Goal: Information Seeking & Learning: Check status

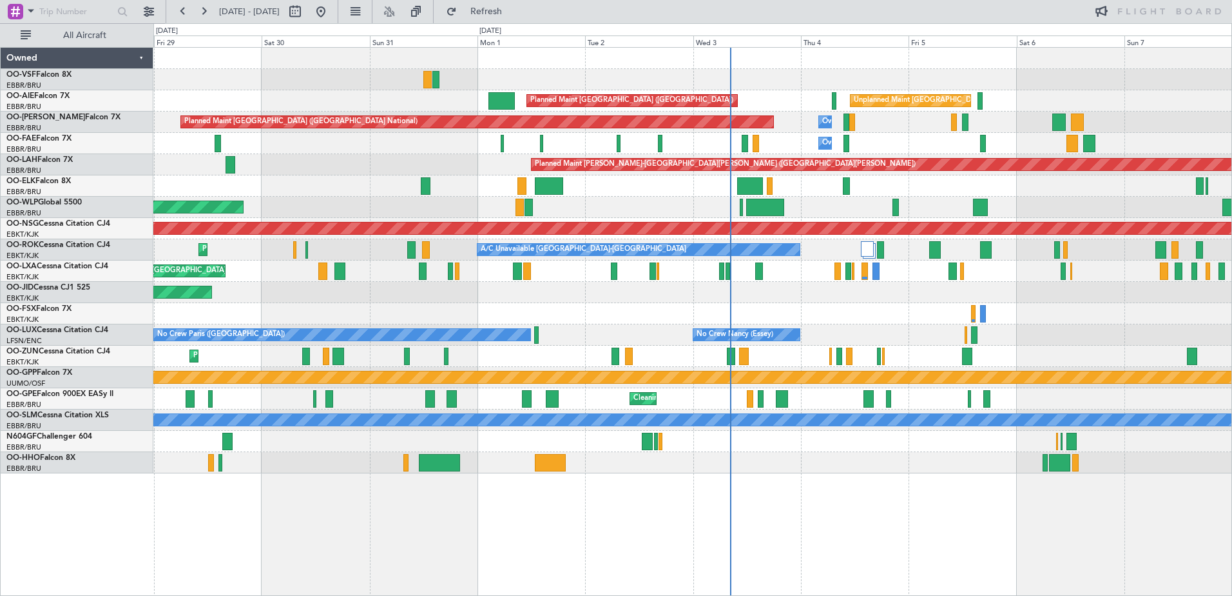
click at [375, 142] on div "Owner Melsbroek Air Base" at bounding box center [692, 143] width 1078 height 21
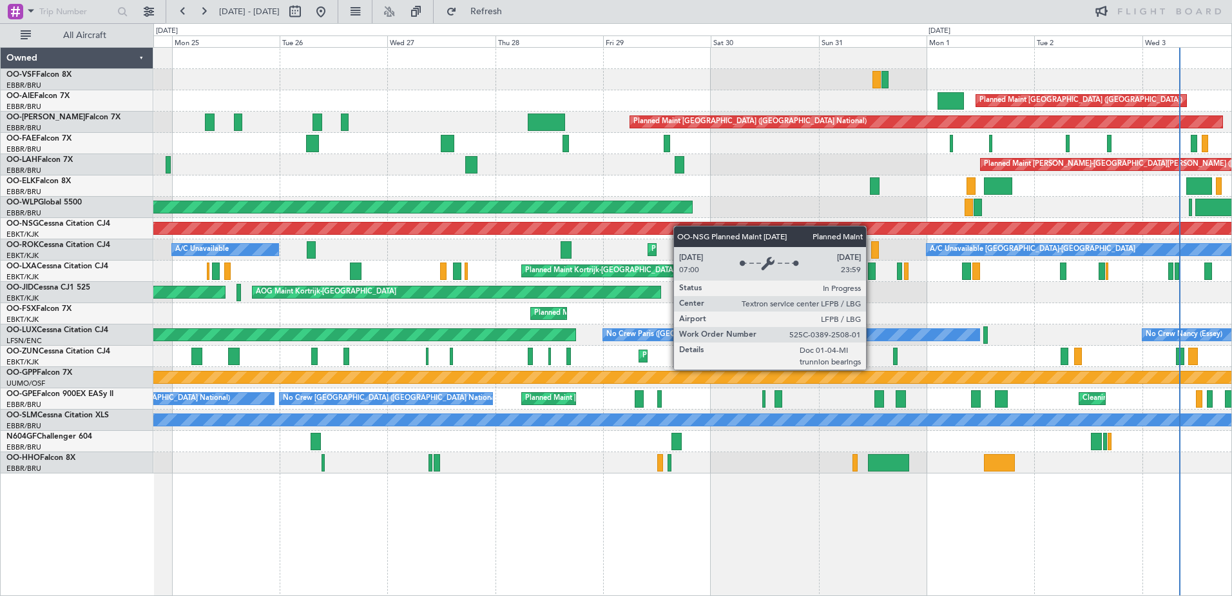
click at [783, 242] on div "Planned Maint [GEOGRAPHIC_DATA] ([GEOGRAPHIC_DATA]) Unplanned Maint [GEOGRAPHIC…" at bounding box center [692, 260] width 1078 height 425
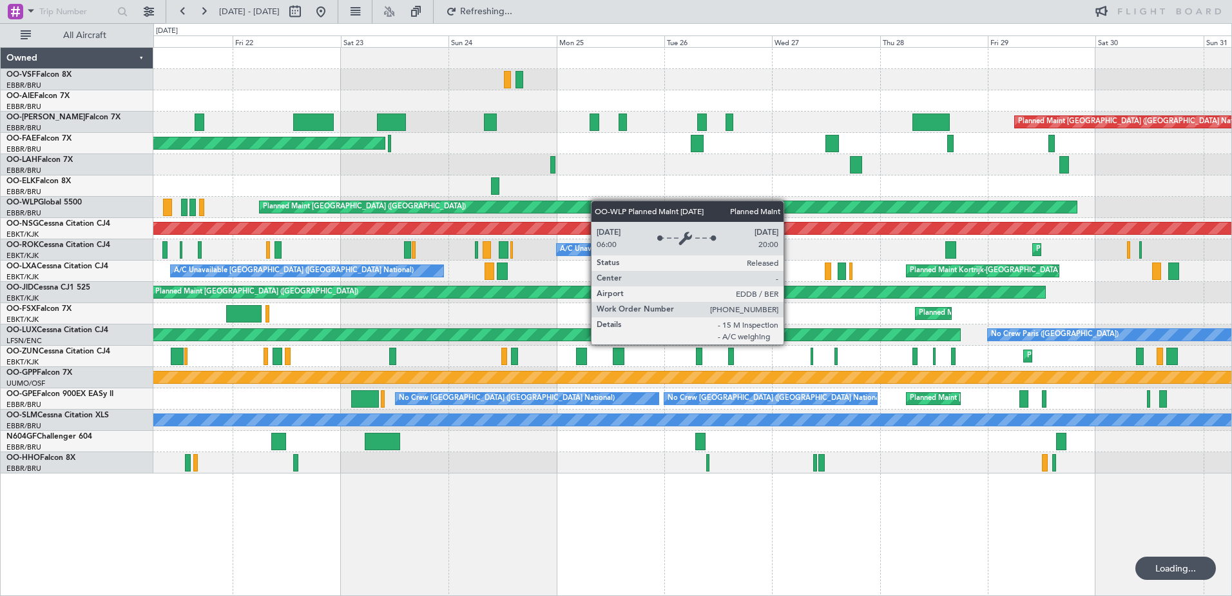
click at [638, 209] on div "Planned Maint [GEOGRAPHIC_DATA] ([GEOGRAPHIC_DATA]) Planned Maint [GEOGRAPHIC_D…" at bounding box center [692, 260] width 1078 height 425
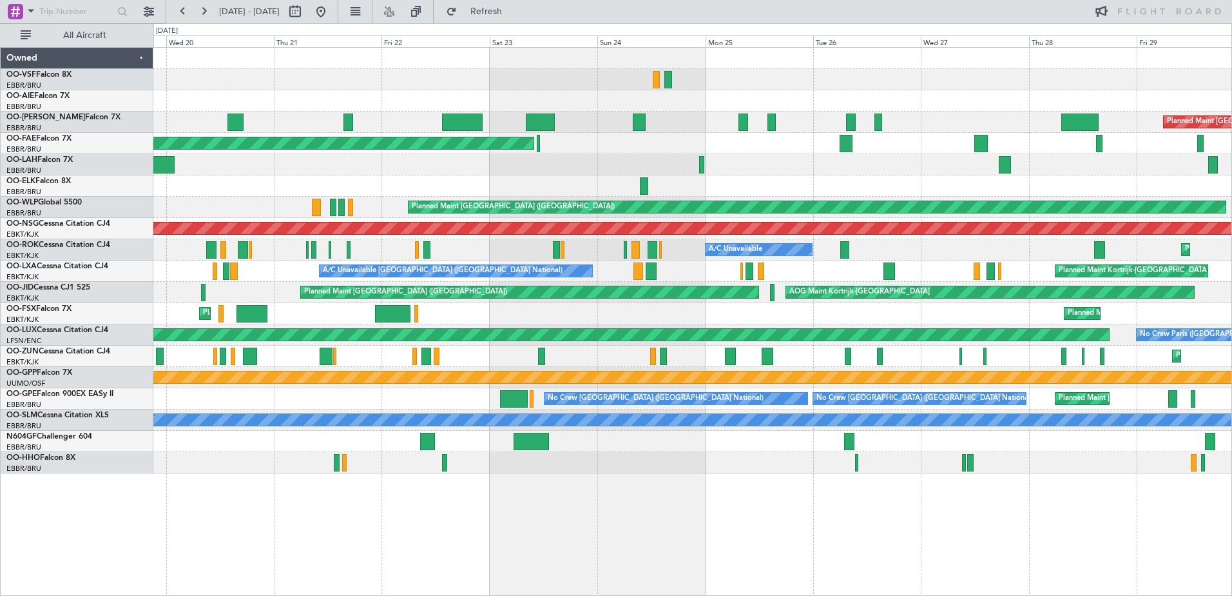
click at [579, 159] on div "Planned Maint [GEOGRAPHIC_DATA] ([GEOGRAPHIC_DATA] National) Planned Maint [GEO…" at bounding box center [692, 260] width 1078 height 425
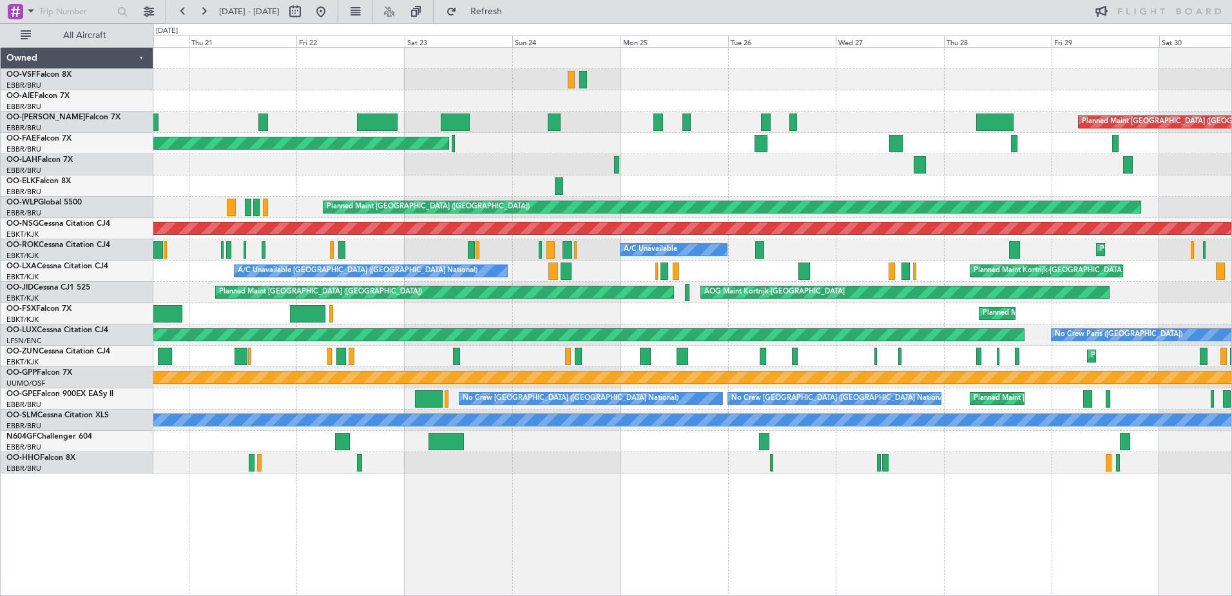
click at [795, 144] on div "Planned Maint Kortrijk-[GEOGRAPHIC_DATA]" at bounding box center [692, 143] width 1078 height 21
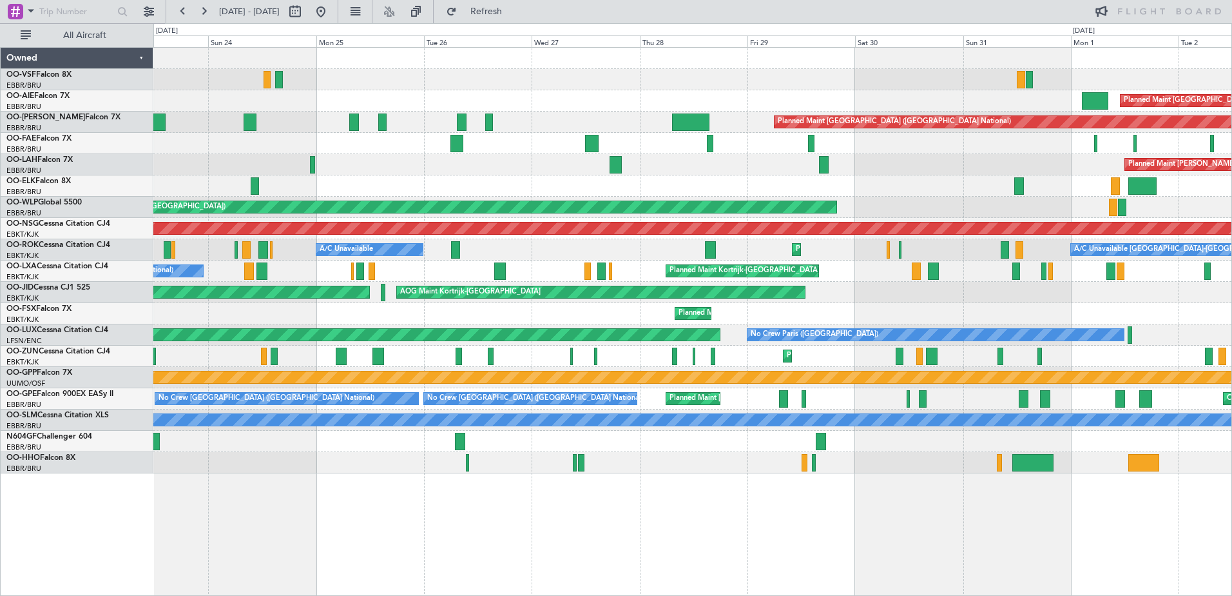
click at [601, 144] on div "Owner Melsbroek Air Base Planned Maint [GEOGRAPHIC_DATA]-[GEOGRAPHIC_DATA]" at bounding box center [692, 143] width 1078 height 21
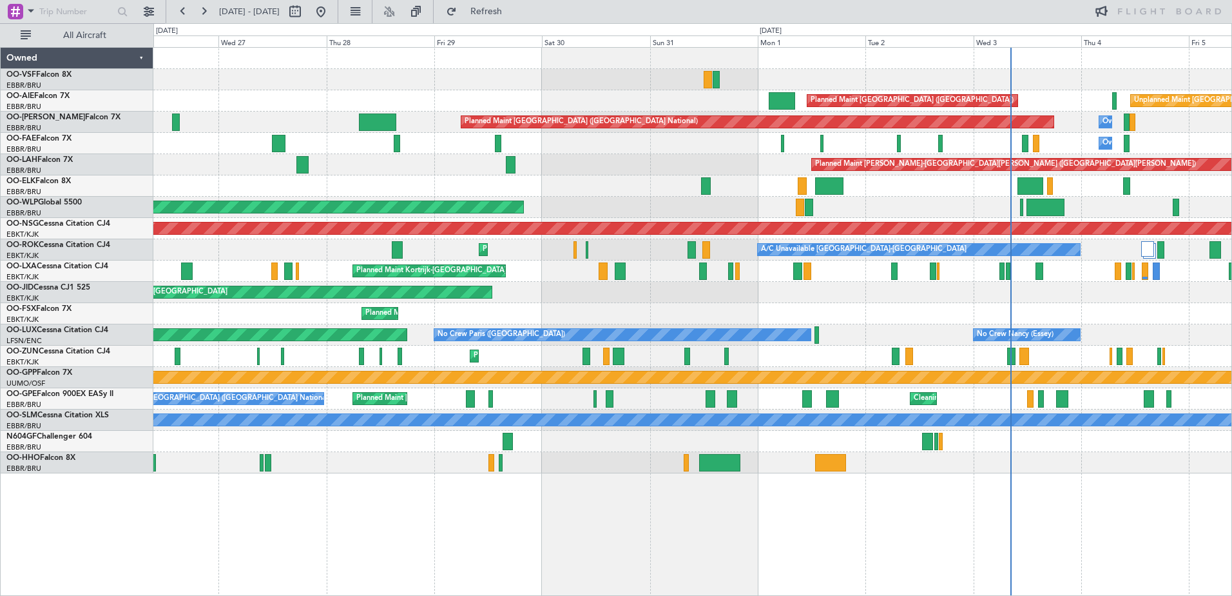
click at [435, 169] on div "Planned Maint [GEOGRAPHIC_DATA] ([GEOGRAPHIC_DATA]) Unplanned Maint [GEOGRAPHIC…" at bounding box center [692, 260] width 1078 height 425
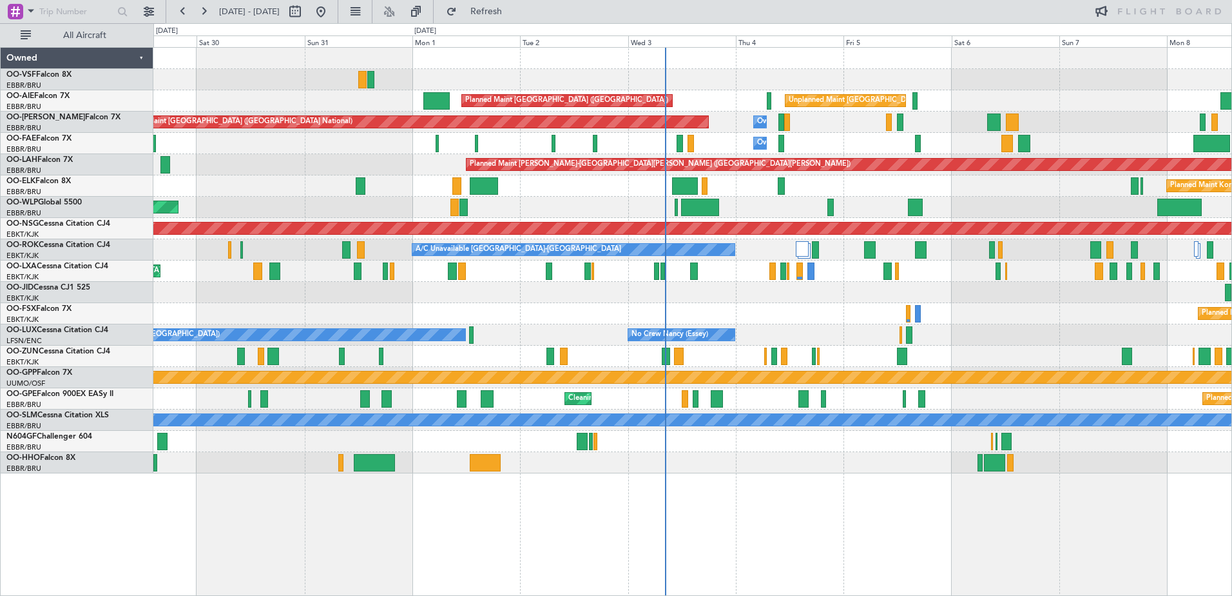
click at [812, 157] on div "Planned Maint [GEOGRAPHIC_DATA] ([GEOGRAPHIC_DATA]) Unplanned Maint [GEOGRAPHIC…" at bounding box center [692, 260] width 1078 height 425
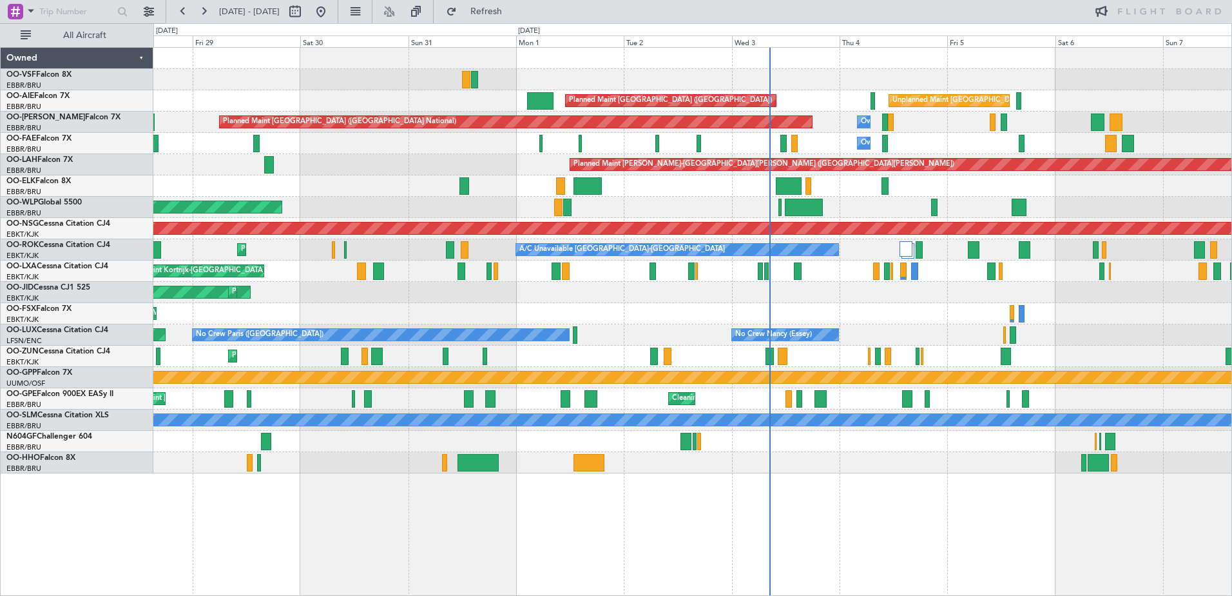
click at [521, 158] on div "Planned Maint [GEOGRAPHIC_DATA] ([GEOGRAPHIC_DATA]) Unplanned Maint [GEOGRAPHIC…" at bounding box center [692, 260] width 1078 height 425
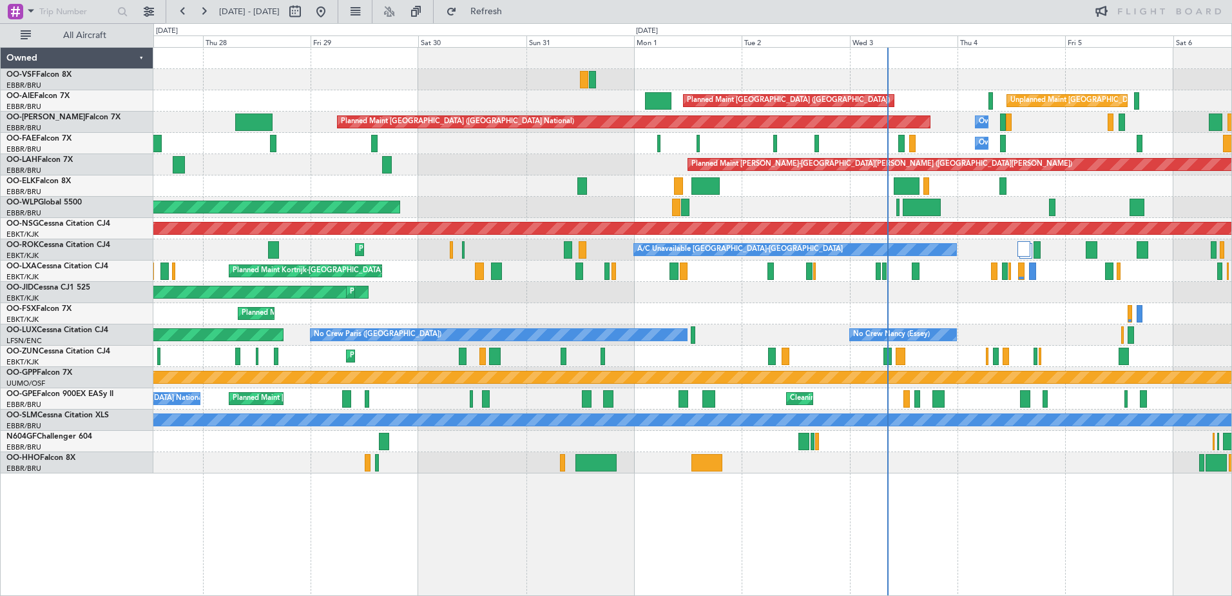
click at [501, 152] on div "Planned Maint [GEOGRAPHIC_DATA] ([GEOGRAPHIC_DATA]) Unplanned Maint [GEOGRAPHIC…" at bounding box center [692, 260] width 1078 height 425
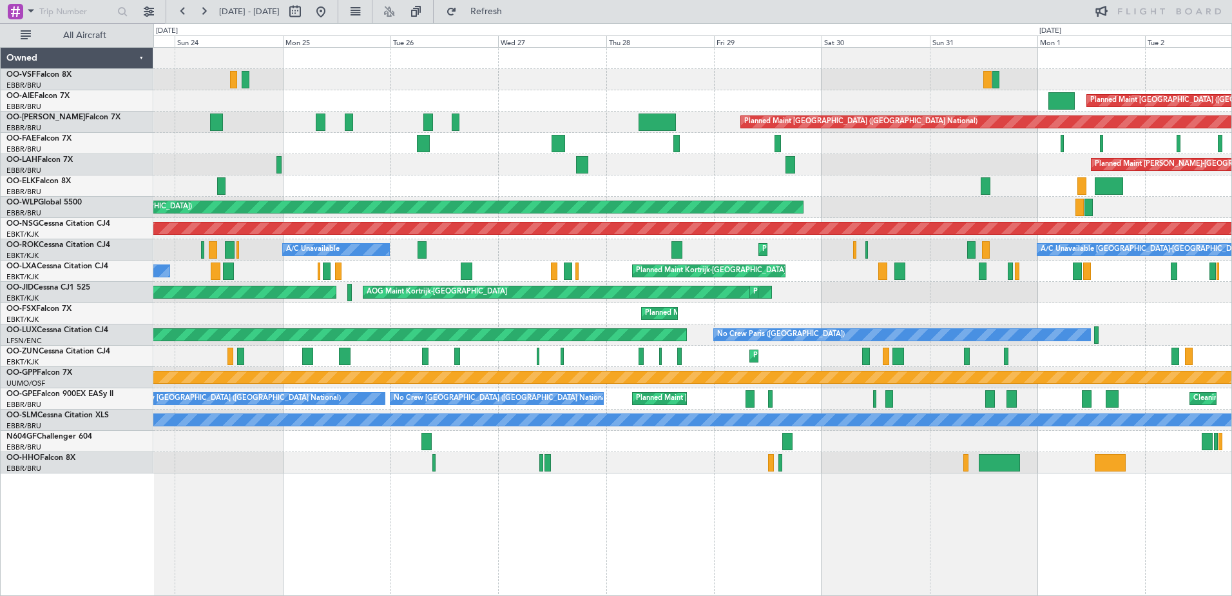
click at [409, 168] on div "Planned Maint [GEOGRAPHIC_DATA] ([GEOGRAPHIC_DATA]) Unplanned Maint [GEOGRAPHIC…" at bounding box center [692, 260] width 1078 height 425
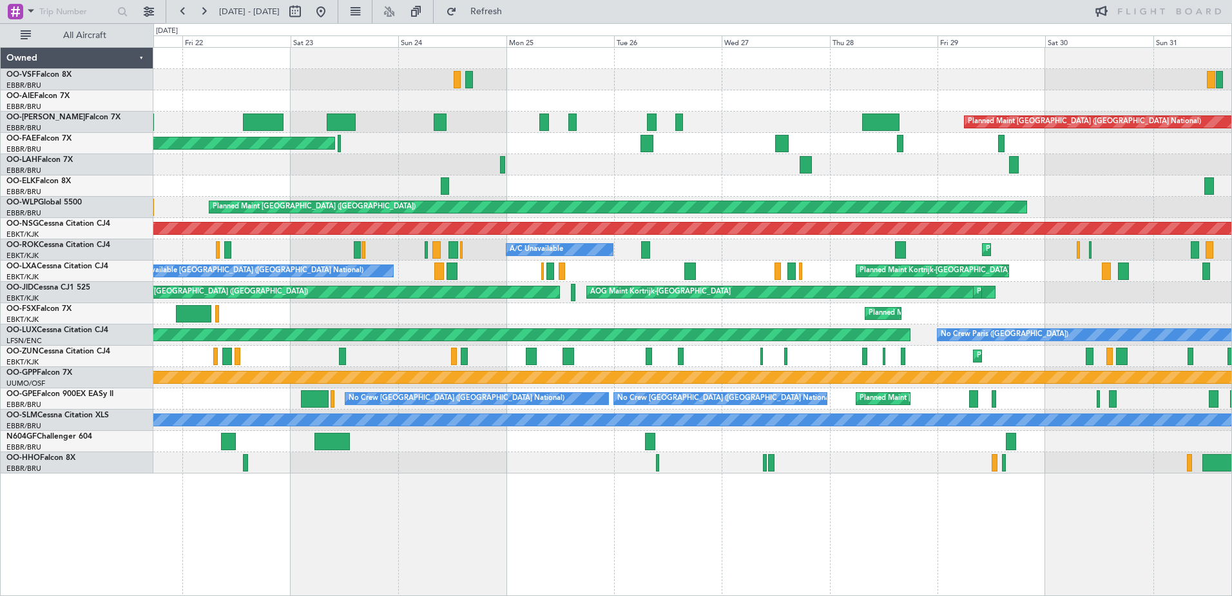
click at [302, 201] on div "Planned Maint [GEOGRAPHIC_DATA] ([GEOGRAPHIC_DATA]) Planned Maint [GEOGRAPHIC_D…" at bounding box center [692, 260] width 1078 height 425
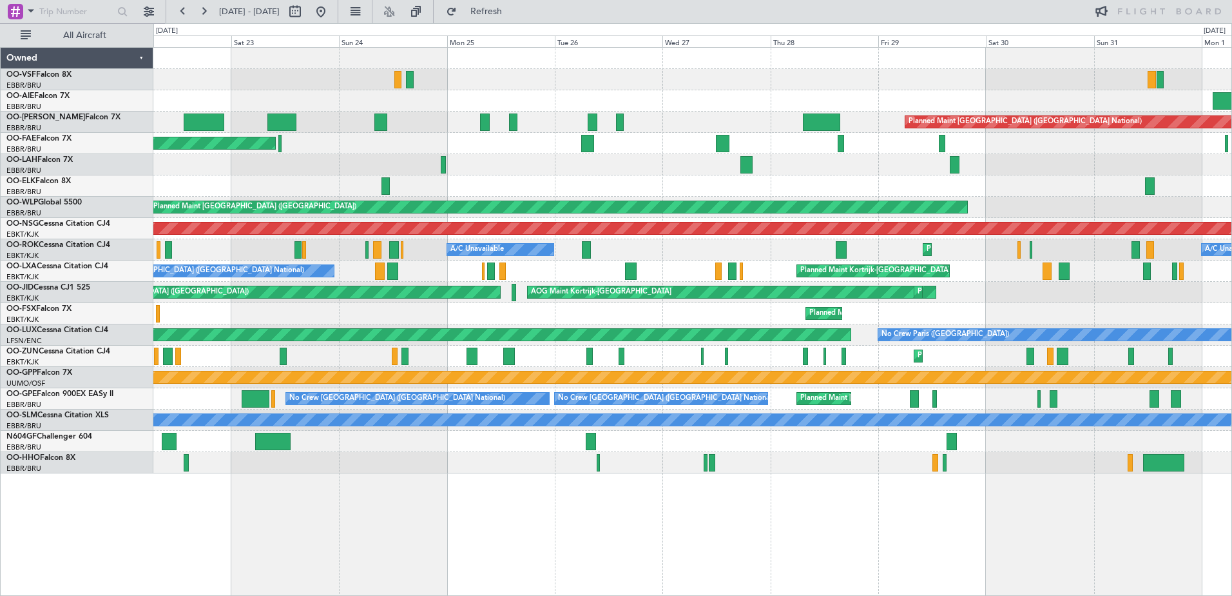
click at [496, 154] on div "Planned Maint [GEOGRAPHIC_DATA] ([GEOGRAPHIC_DATA]) Planned Maint [GEOGRAPHIC_D…" at bounding box center [692, 260] width 1078 height 425
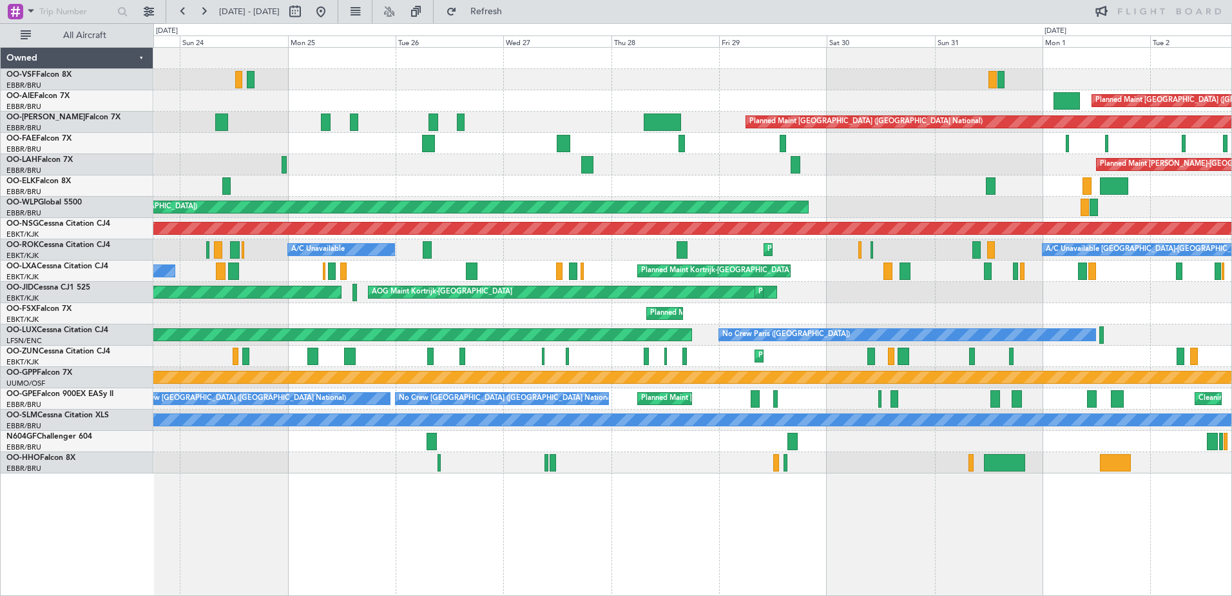
click at [488, 155] on div "Planned Maint [GEOGRAPHIC_DATA] ([GEOGRAPHIC_DATA]) Unplanned Maint [GEOGRAPHIC…" at bounding box center [692, 260] width 1078 height 425
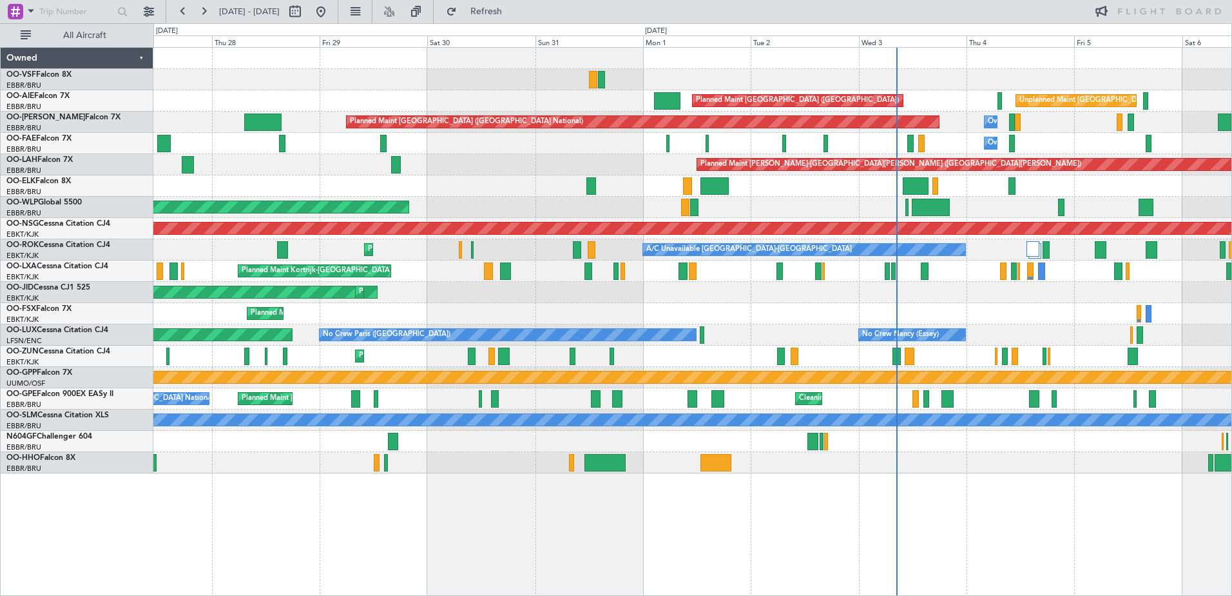
click at [581, 157] on div "Planned Maint [GEOGRAPHIC_DATA] ([GEOGRAPHIC_DATA]) Unplanned Maint [GEOGRAPHIC…" at bounding box center [692, 260] width 1078 height 425
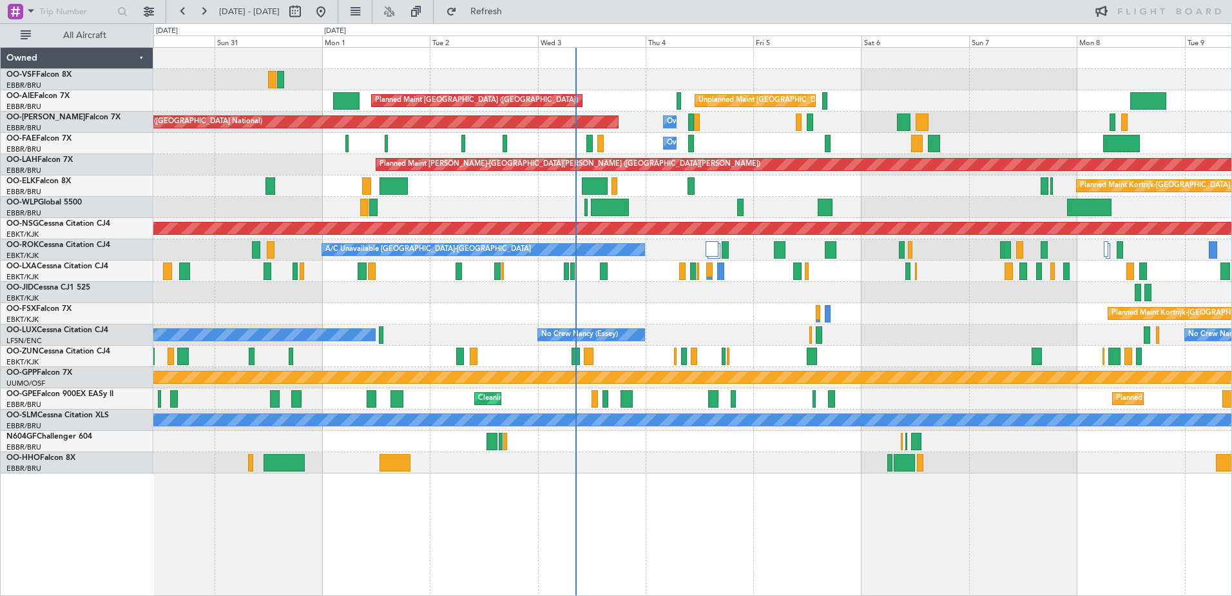
click at [860, 148] on div "Owner Melsbroek Air Base" at bounding box center [692, 143] width 1078 height 21
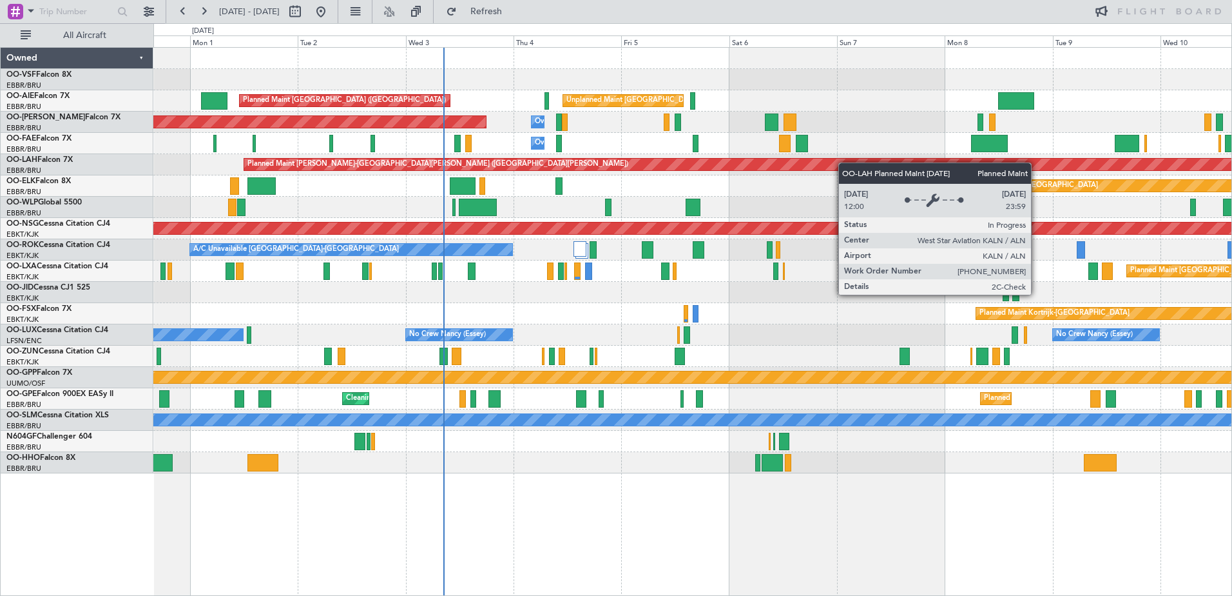
click at [828, 167] on div "Planned Maint [GEOGRAPHIC_DATA] ([GEOGRAPHIC_DATA]) Unplanned Maint [GEOGRAPHIC…" at bounding box center [692, 260] width 1078 height 425
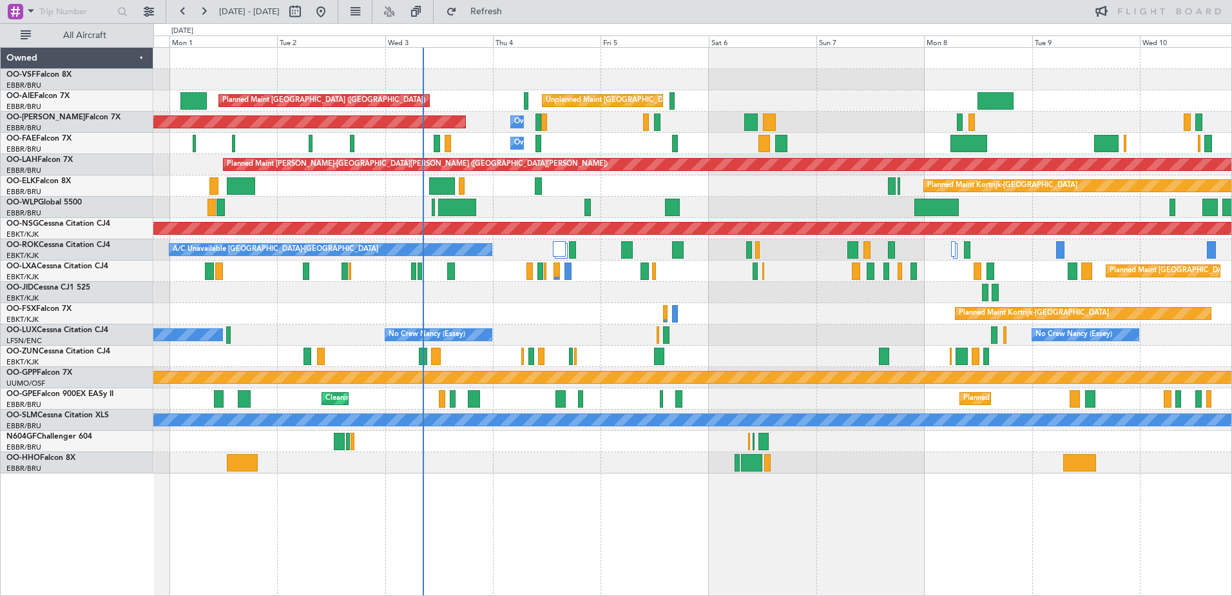
click at [688, 126] on div "Planned Maint [GEOGRAPHIC_DATA] ([GEOGRAPHIC_DATA] National) Owner [GEOGRAPHIC_…" at bounding box center [692, 122] width 1078 height 21
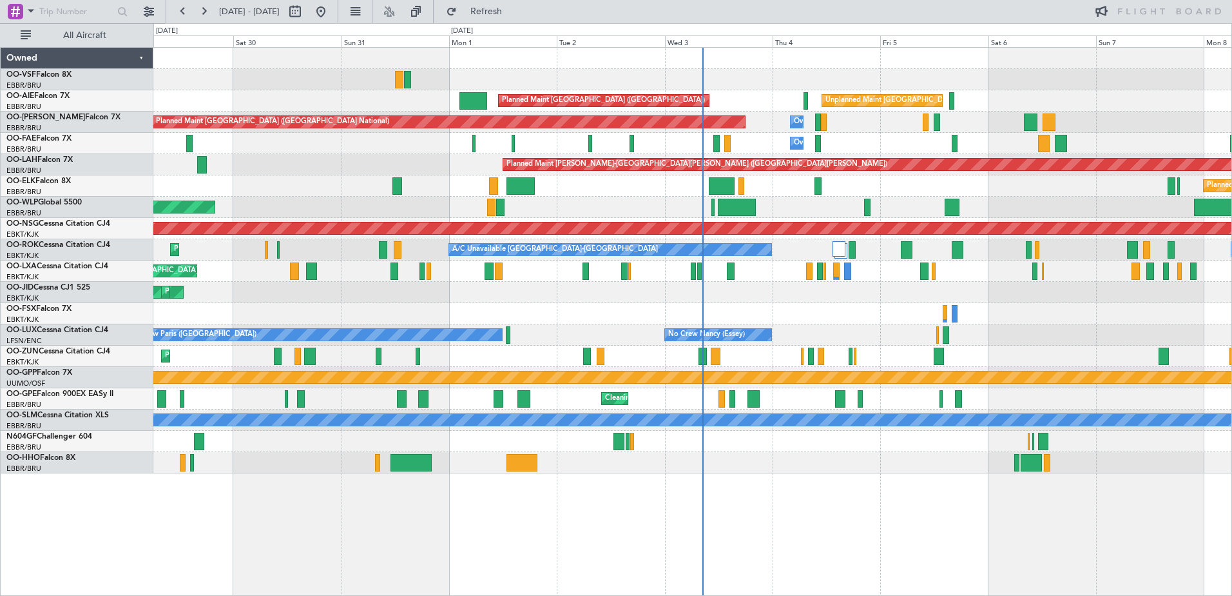
click at [515, 111] on div "Unplanned Maint [GEOGRAPHIC_DATA] ([GEOGRAPHIC_DATA] National) Planned Maint [G…" at bounding box center [692, 260] width 1078 height 425
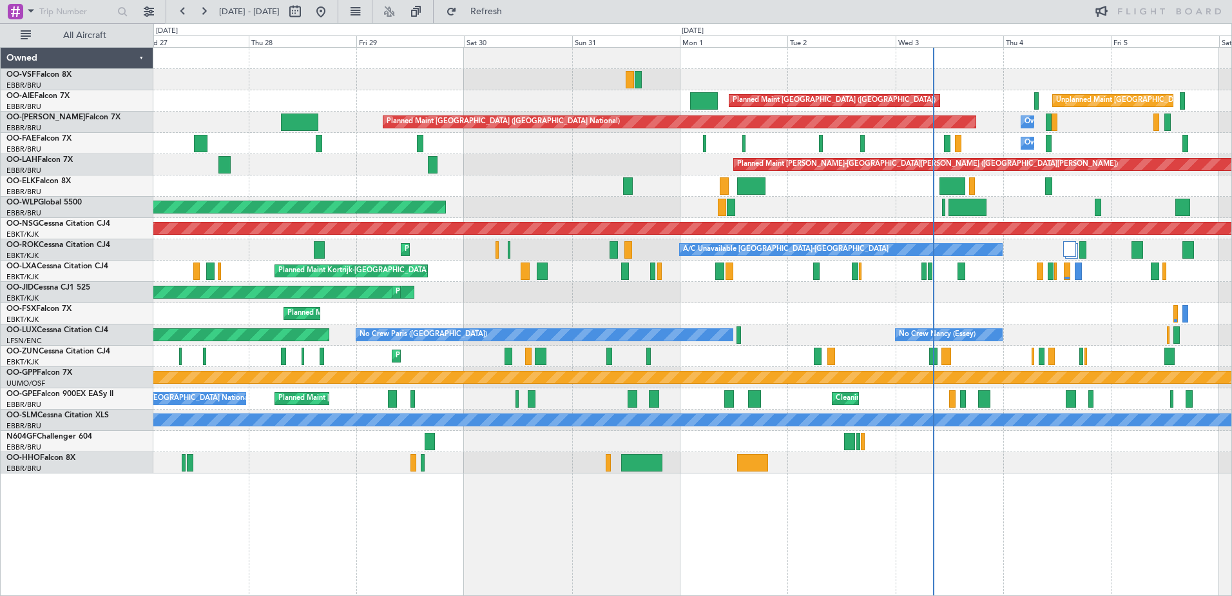
click at [552, 109] on div "Unplanned Maint [GEOGRAPHIC_DATA] ([GEOGRAPHIC_DATA] National) Planned Maint [G…" at bounding box center [692, 260] width 1078 height 425
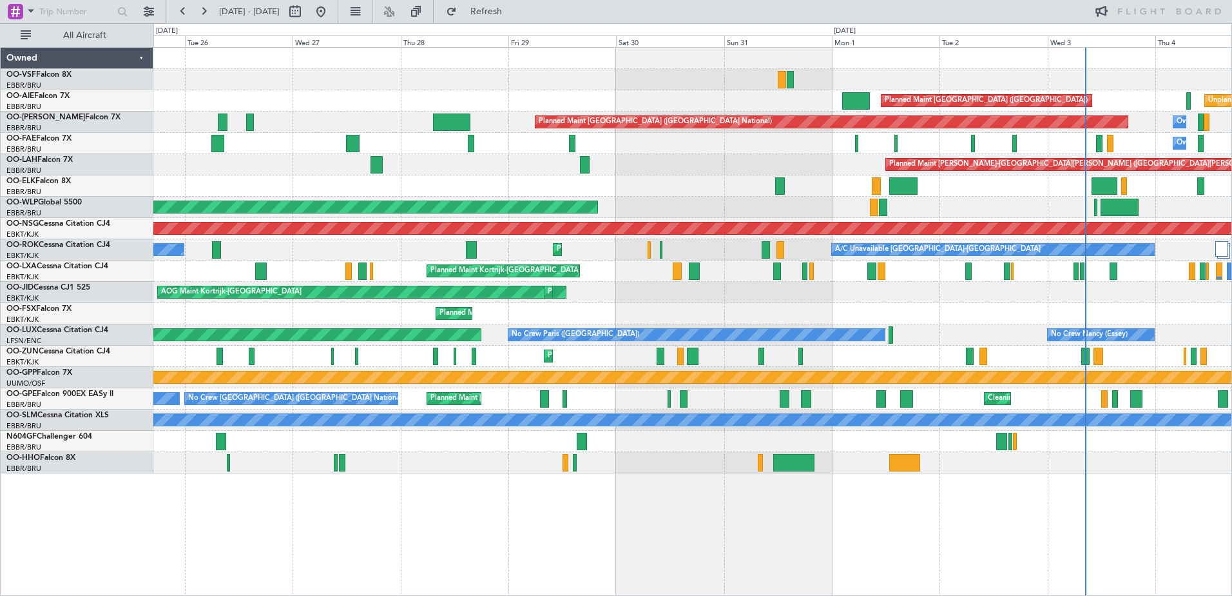
click at [272, 111] on div "Planned Maint [GEOGRAPHIC_DATA] ([GEOGRAPHIC_DATA]) Unplanned Maint [GEOGRAPHIC…" at bounding box center [692, 100] width 1078 height 21
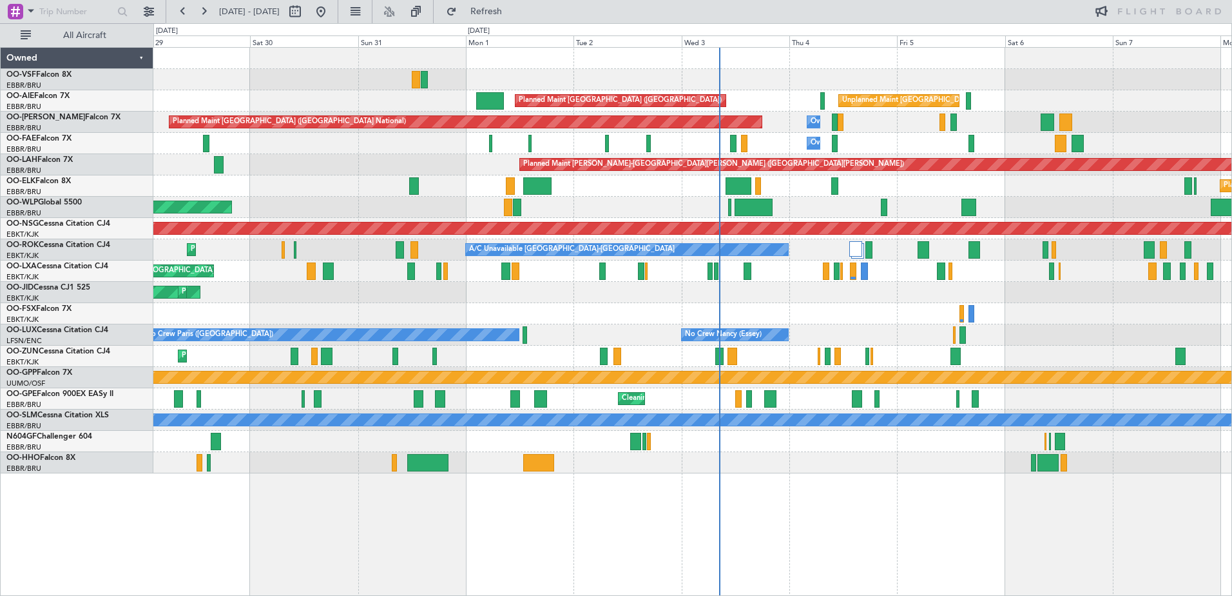
click at [792, 130] on div "Planned Maint [GEOGRAPHIC_DATA] ([GEOGRAPHIC_DATA] National) Owner [GEOGRAPHIC_…" at bounding box center [692, 122] width 1078 height 21
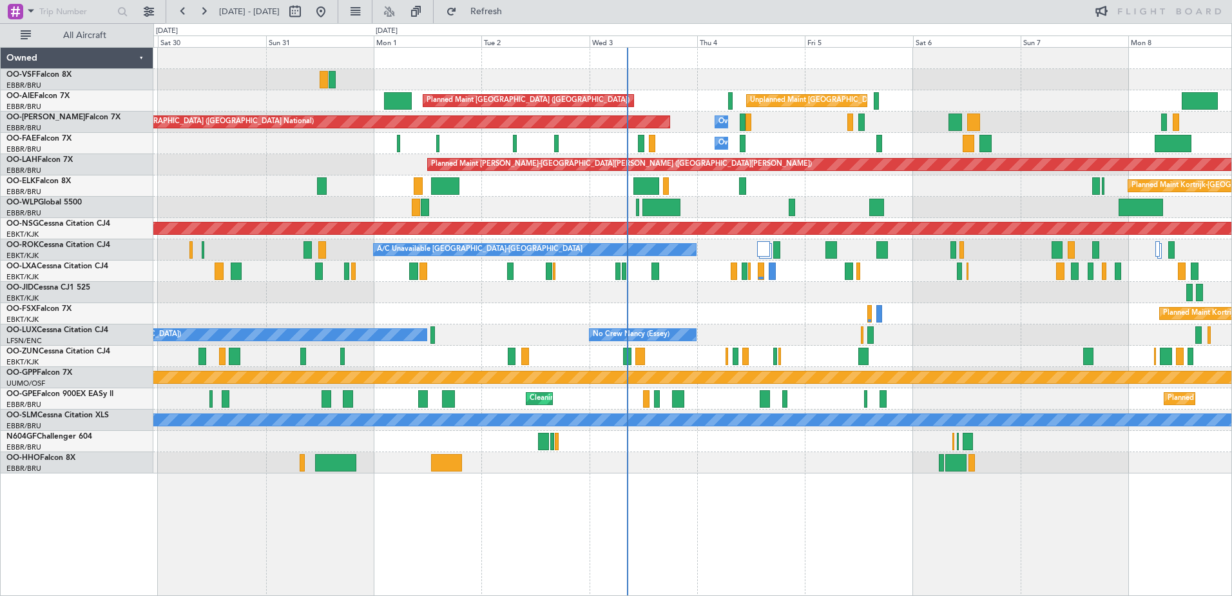
click at [816, 149] on div "Planned Maint [GEOGRAPHIC_DATA] ([GEOGRAPHIC_DATA]) Unplanned Maint [GEOGRAPHIC…" at bounding box center [692, 260] width 1078 height 425
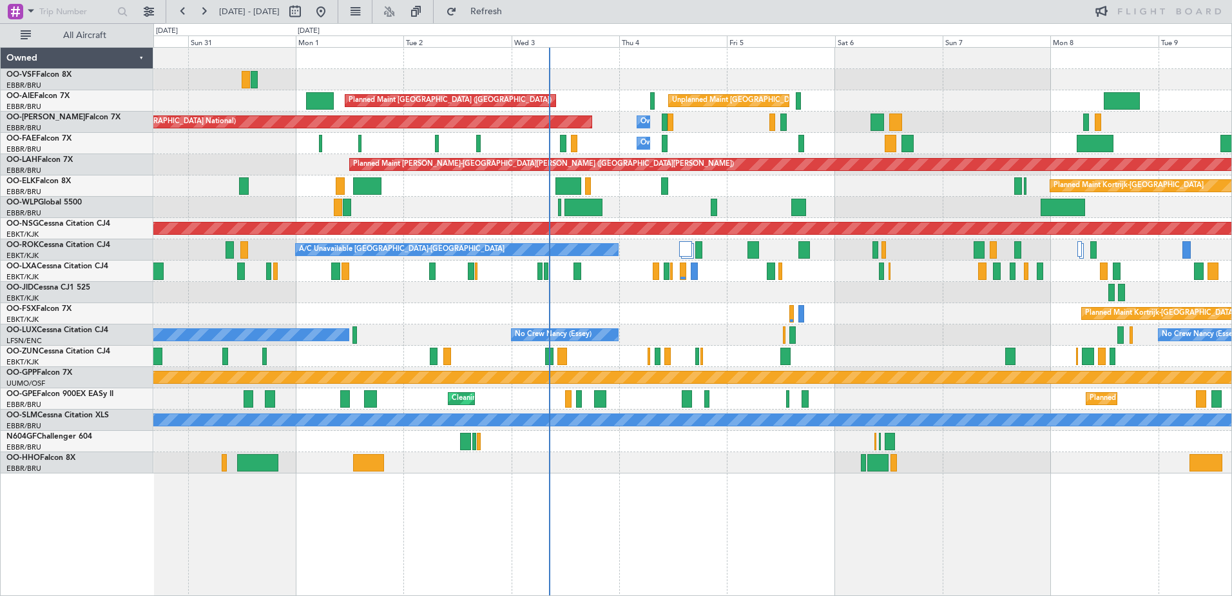
click at [917, 119] on div "Planned Maint [GEOGRAPHIC_DATA] ([GEOGRAPHIC_DATA]) Unplanned Maint [GEOGRAPHIC…" at bounding box center [692, 260] width 1078 height 425
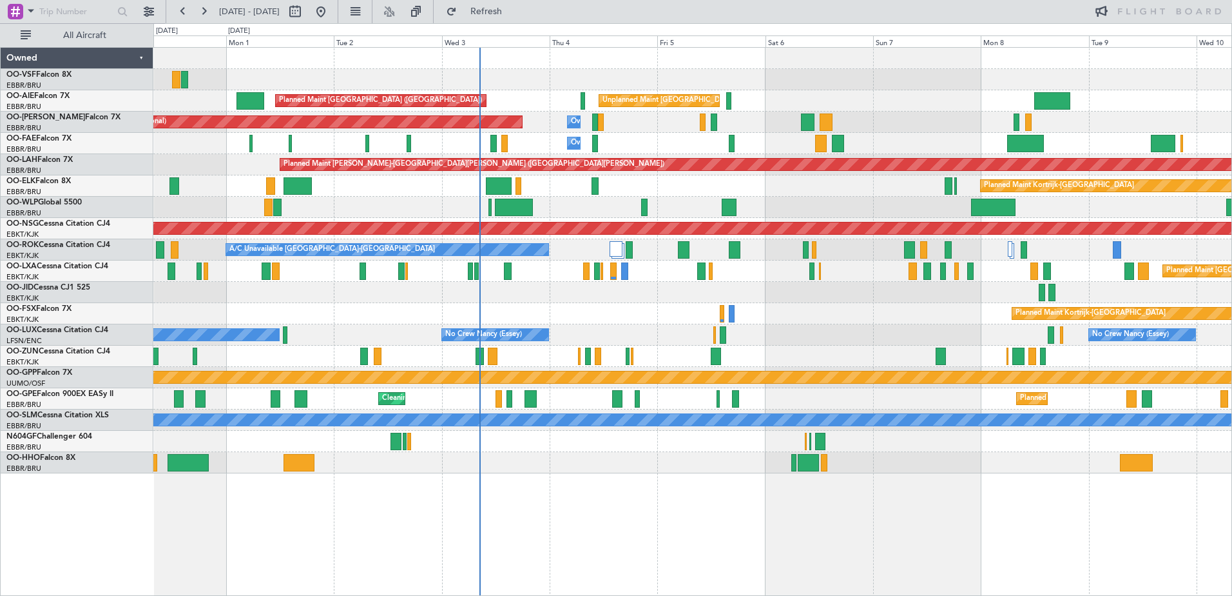
click at [940, 141] on div "Planned Maint [GEOGRAPHIC_DATA] ([GEOGRAPHIC_DATA]) Unplanned Maint [GEOGRAPHIC…" at bounding box center [692, 260] width 1078 height 425
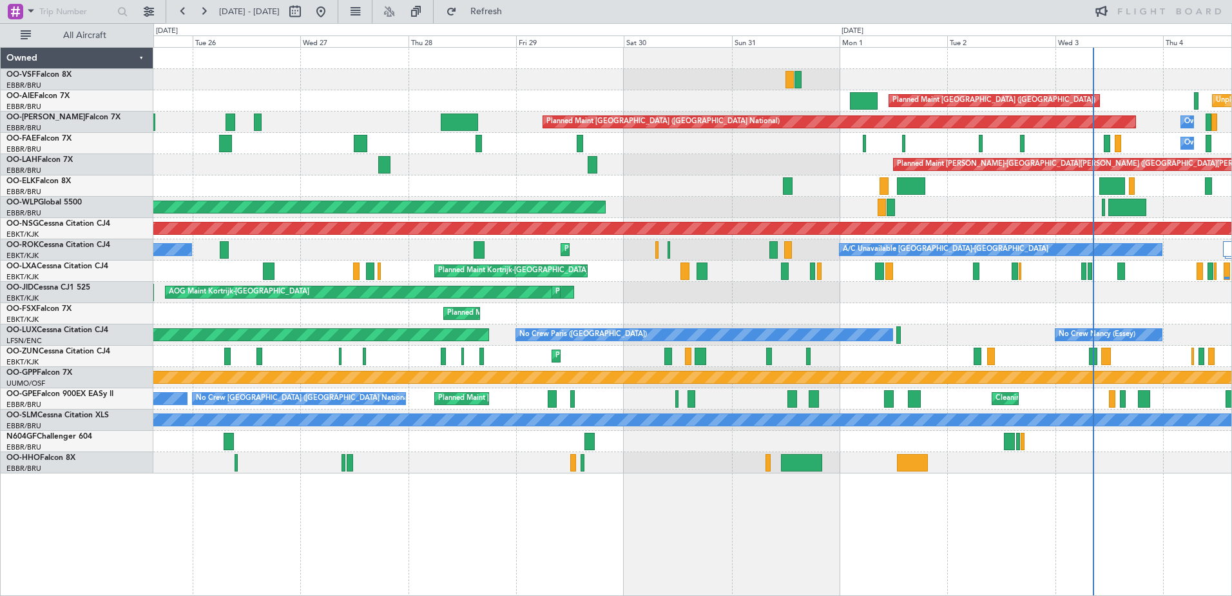
click at [969, 268] on div "Planned Maint [GEOGRAPHIC_DATA] ([GEOGRAPHIC_DATA]) Unplanned Maint [GEOGRAPHIC…" at bounding box center [692, 260] width 1078 height 425
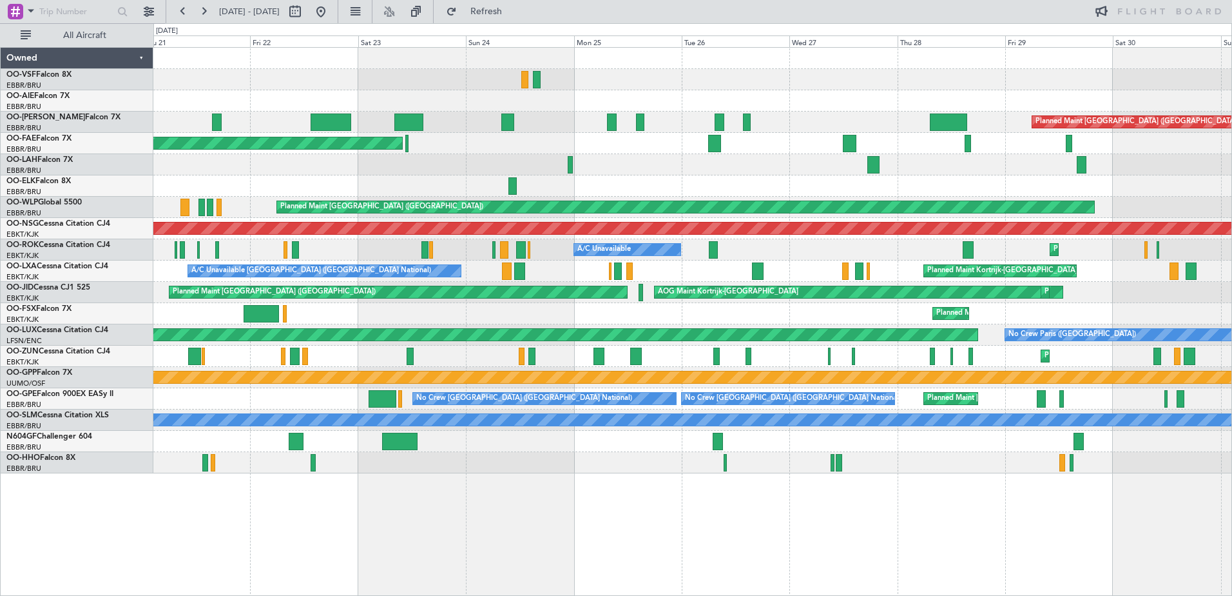
click at [429, 166] on div "Planned Maint [PERSON_NAME]-[GEOGRAPHIC_DATA][PERSON_NAME] ([GEOGRAPHIC_DATA][P…" at bounding box center [692, 164] width 1078 height 21
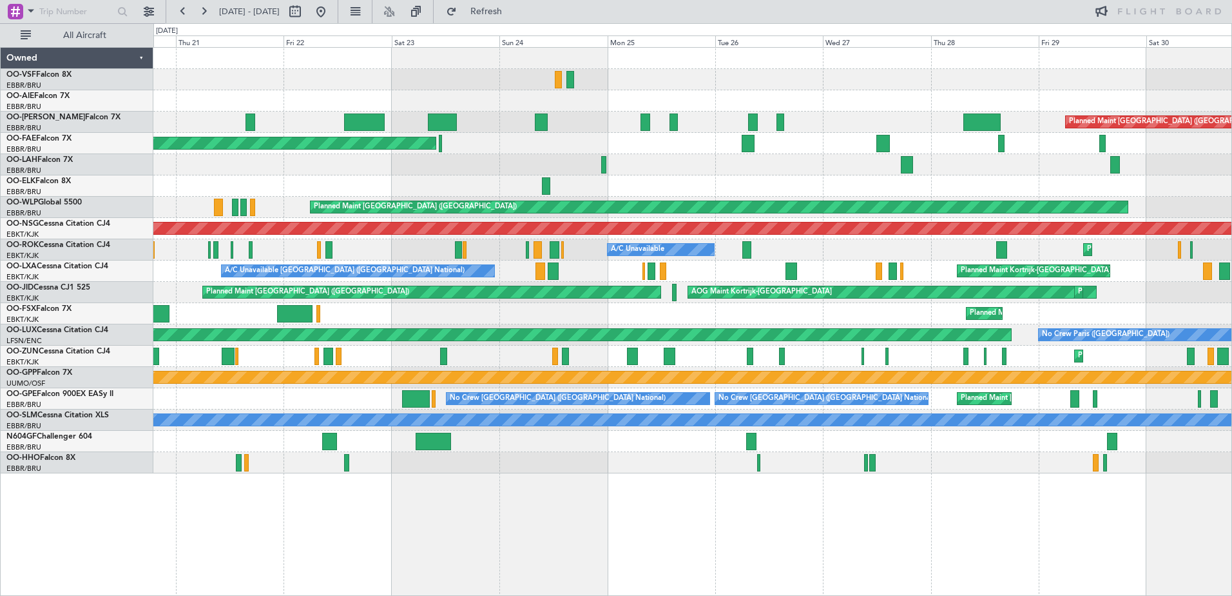
click at [466, 143] on div "Planned Maint Kortrijk-[GEOGRAPHIC_DATA]" at bounding box center [692, 143] width 1078 height 21
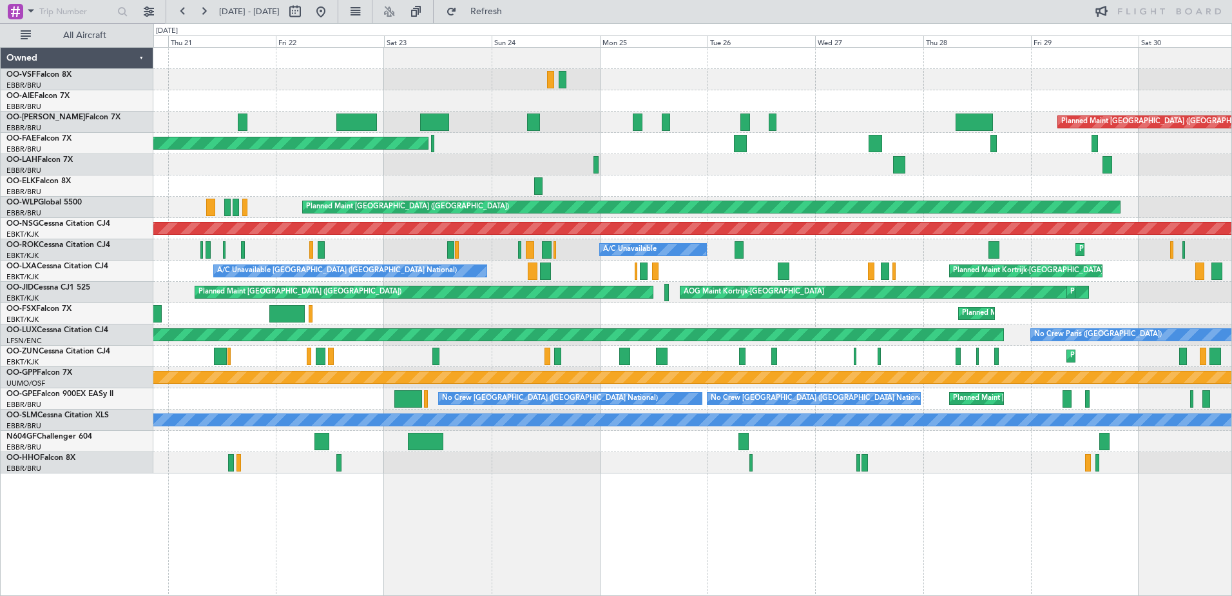
click at [463, 150] on div "Planned Maint Kortrijk-[GEOGRAPHIC_DATA]" at bounding box center [692, 143] width 1078 height 21
click at [476, 154] on div "Planned Maint [GEOGRAPHIC_DATA] ([GEOGRAPHIC_DATA]) Planned Maint [GEOGRAPHIC_D…" at bounding box center [692, 260] width 1078 height 425
